Goal: Use online tool/utility: Use online tool/utility

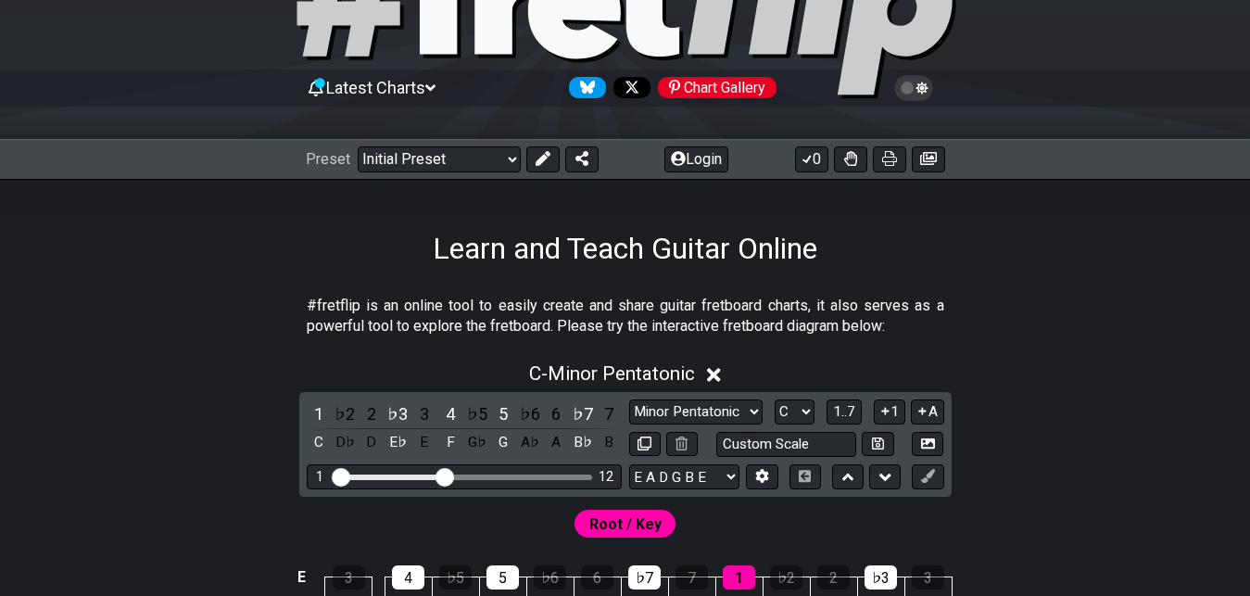
scroll to position [247, 0]
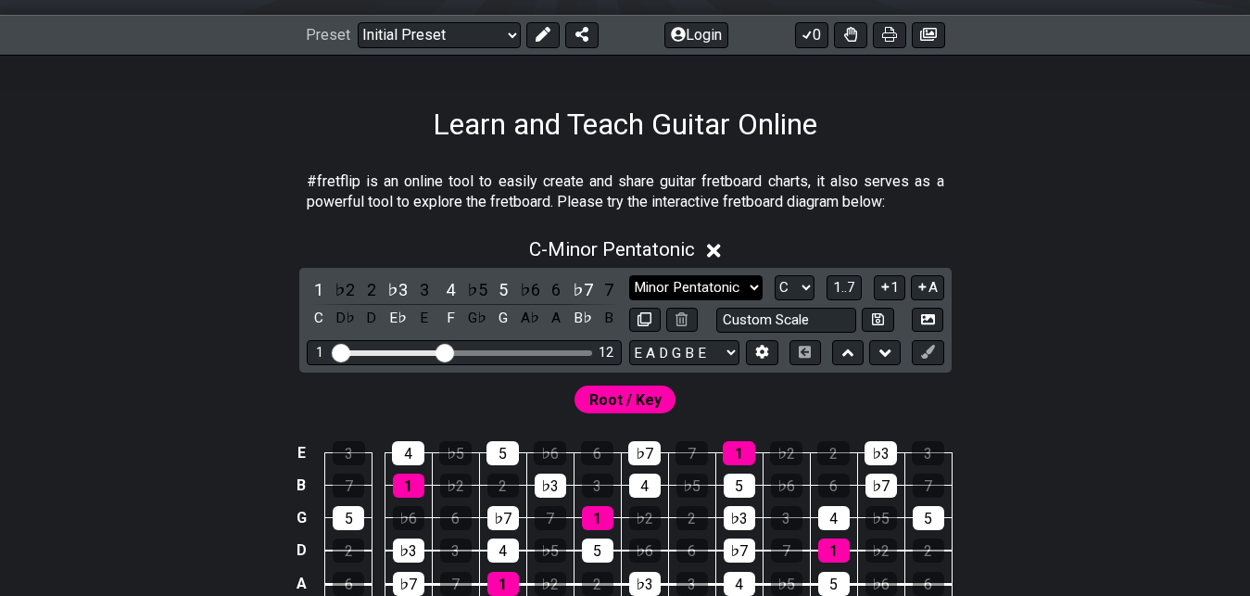
click at [752, 280] on select "Minor Pentatonic Click to edit Minor Pentatonic Major Pentatonic Minor Blues Ma…" at bounding box center [695, 287] width 133 height 25
click at [720, 289] on select "Minor Pentatonic Click to edit Minor Pentatonic Major Pentatonic Minor Blues Ma…" at bounding box center [695, 287] width 133 height 25
select select "Minor / Aeolian"
click at [629, 275] on select "Minor Pentatonic Click to edit Minor Pentatonic Major Pentatonic Minor Blues Ma…" at bounding box center [695, 287] width 133 height 25
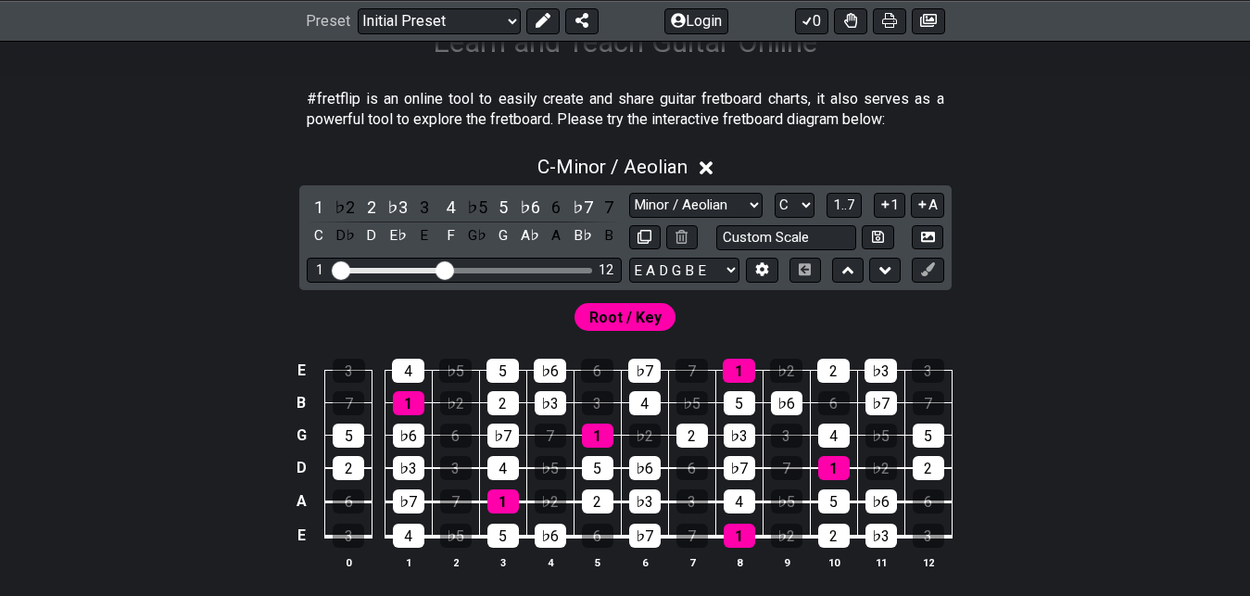
scroll to position [371, 0]
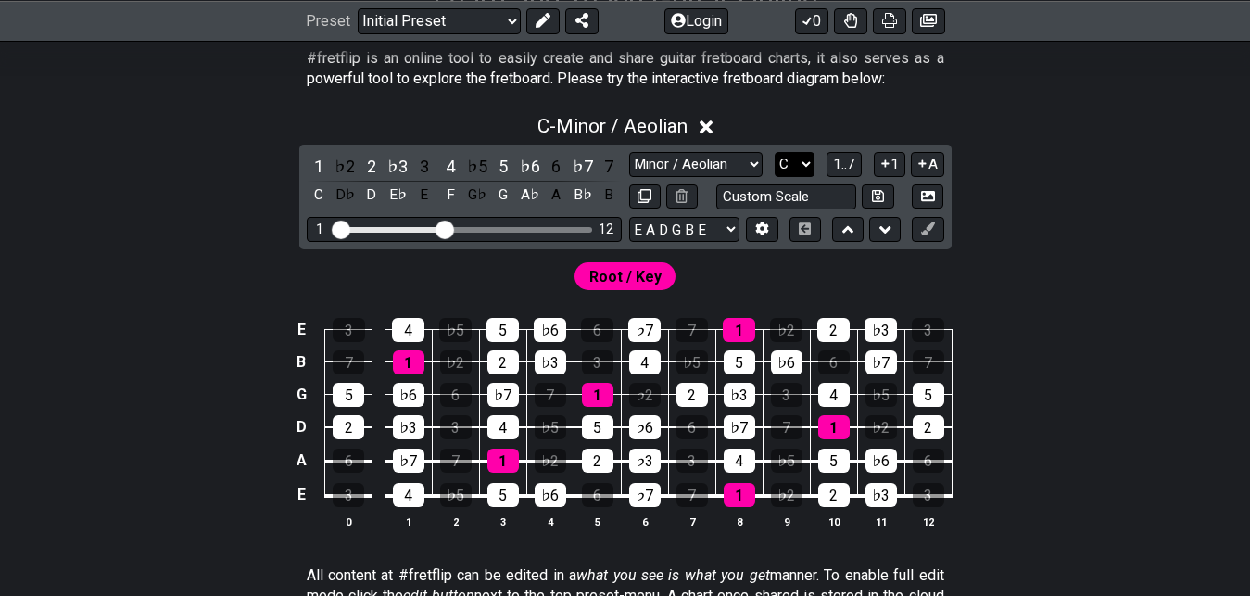
click at [798, 173] on select "A♭ A A♯ B♭ B C C♯ D♭ D D♯ E♭ E F F♯ G♭ G G♯" at bounding box center [795, 164] width 40 height 25
select select "E"
click at [775, 152] on select "A♭ A A♯ B♭ B C C♯ D♭ D D♯ E♭ E F F♯ G♭ G G♯" at bounding box center [795, 164] width 40 height 25
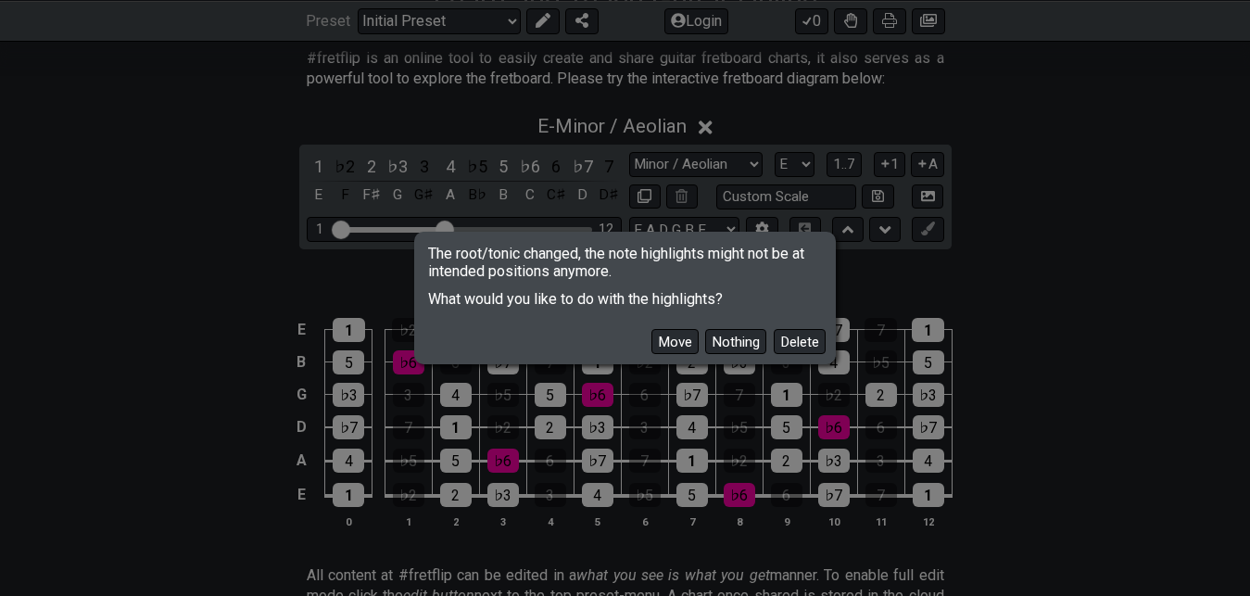
click at [732, 339] on button "Nothing" at bounding box center [735, 341] width 61 height 25
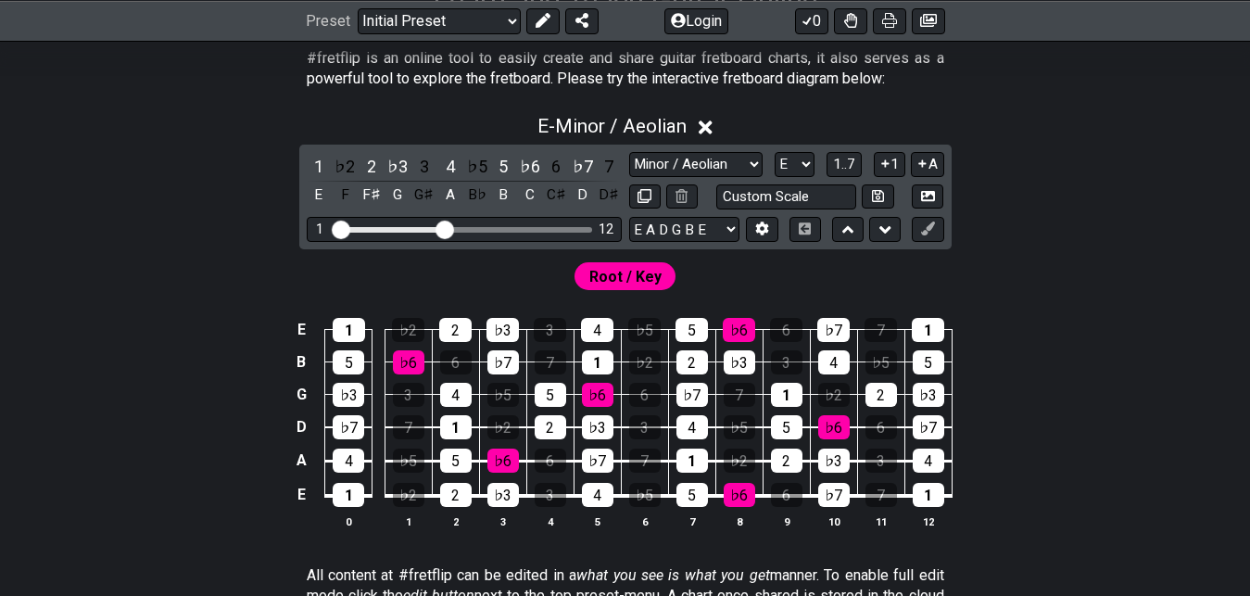
drag, startPoint x: 1122, startPoint y: 262, endPoint x: 1200, endPoint y: 241, distance: 80.7
click at [1199, 241] on div "E - Minor / Aeolian 1 ♭2 2 ♭3 3 4 ♭5 5 ♭6 6 ♭7 7 E F F♯ G G♯ A B♭ B C C♯ D D♯ M…" at bounding box center [625, 329] width 1250 height 450
click at [722, 167] on select "Minor Pentatonic Click to edit Minor Pentatonic Major Pentatonic Minor Blues Ma…" at bounding box center [695, 164] width 133 height 25
